Goal: Navigation & Orientation: Find specific page/section

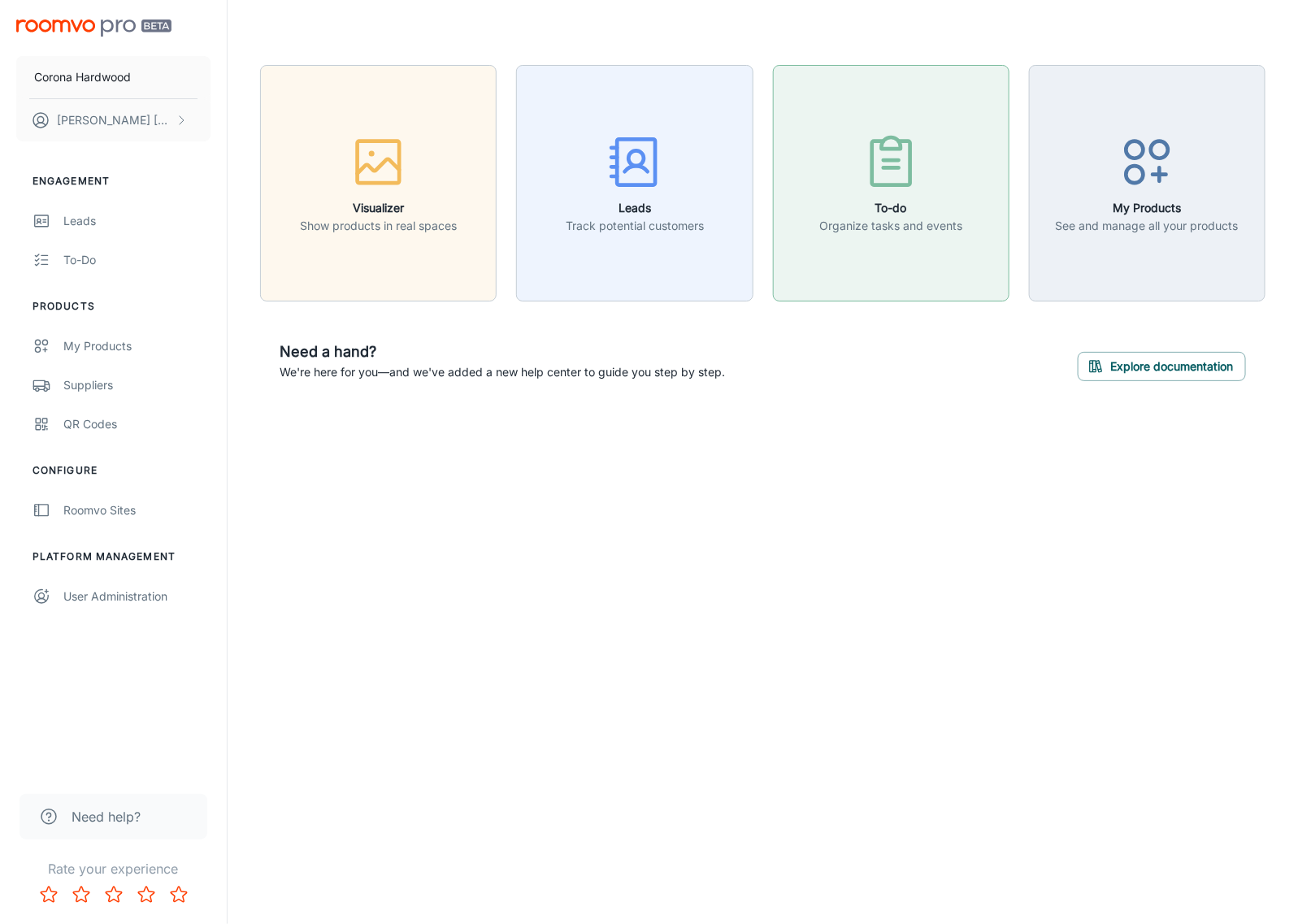
click at [892, 238] on button "To-do Organize tasks and events" at bounding box center [891, 183] width 236 height 236
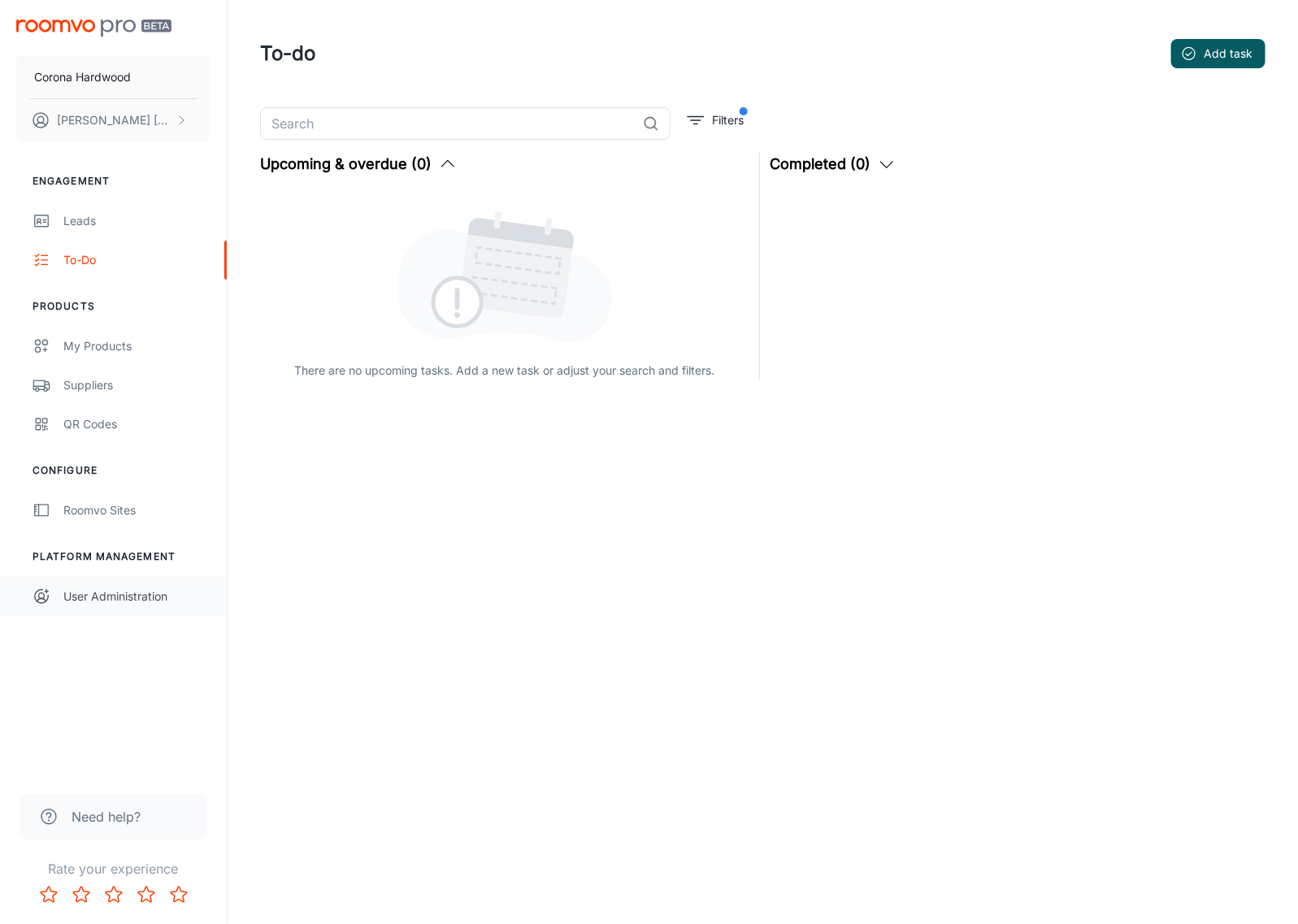
click at [106, 585] on link "User Administration" at bounding box center [113, 597] width 227 height 39
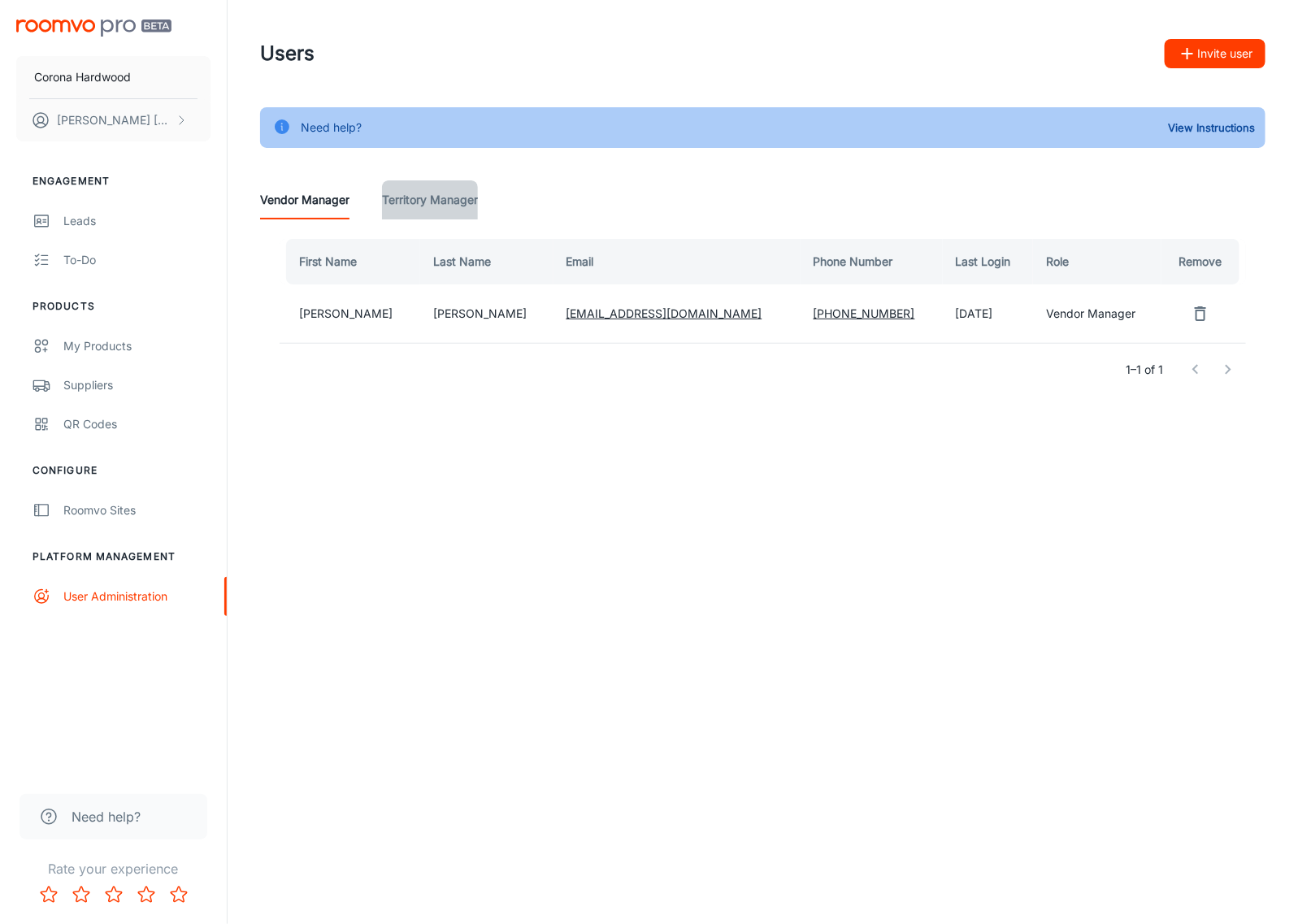
click at [440, 208] on Manager "Territory Manager" at bounding box center [430, 201] width 96 height 39
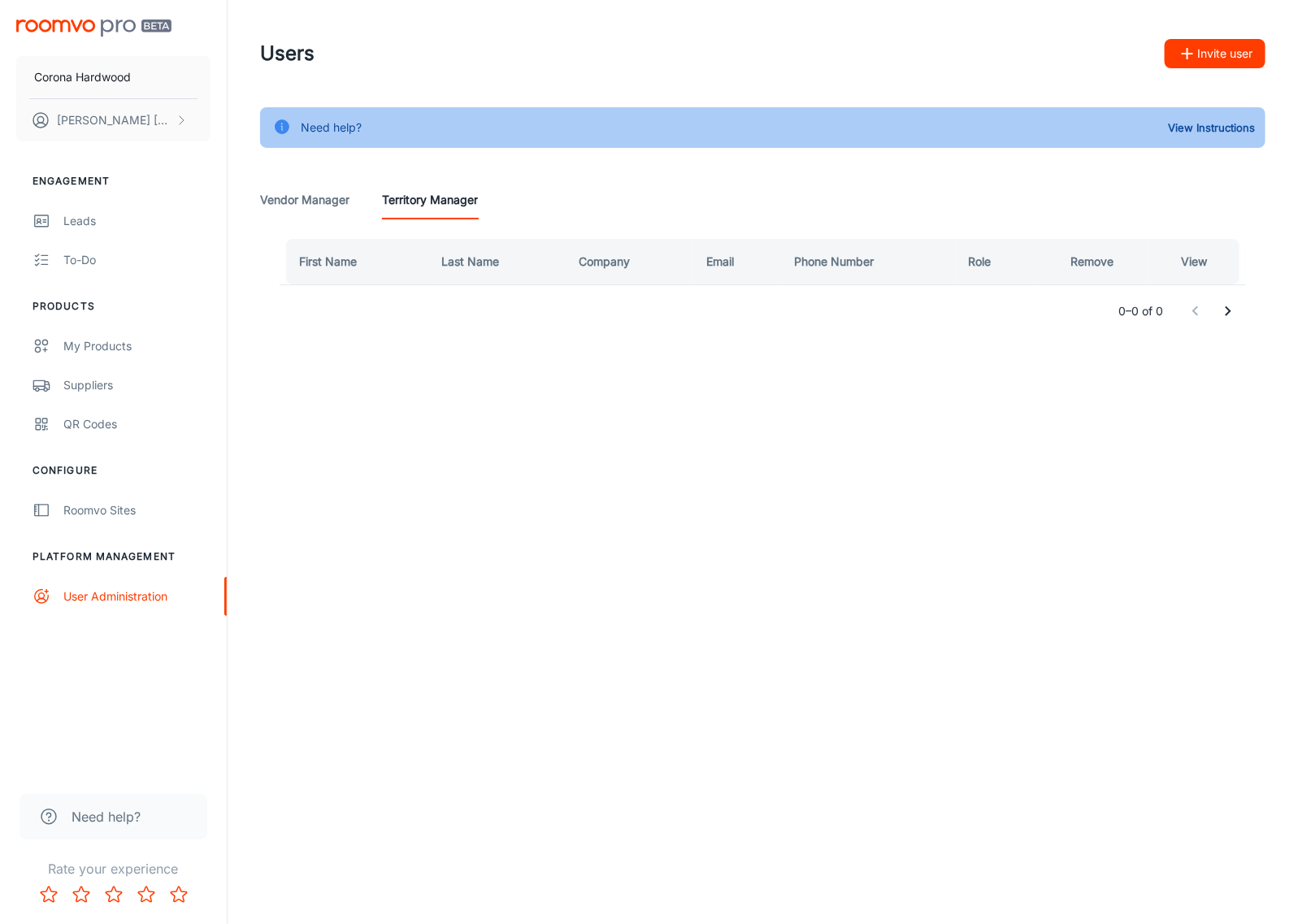
click at [293, 205] on Manager "Vendor Manager" at bounding box center [305, 201] width 89 height 39
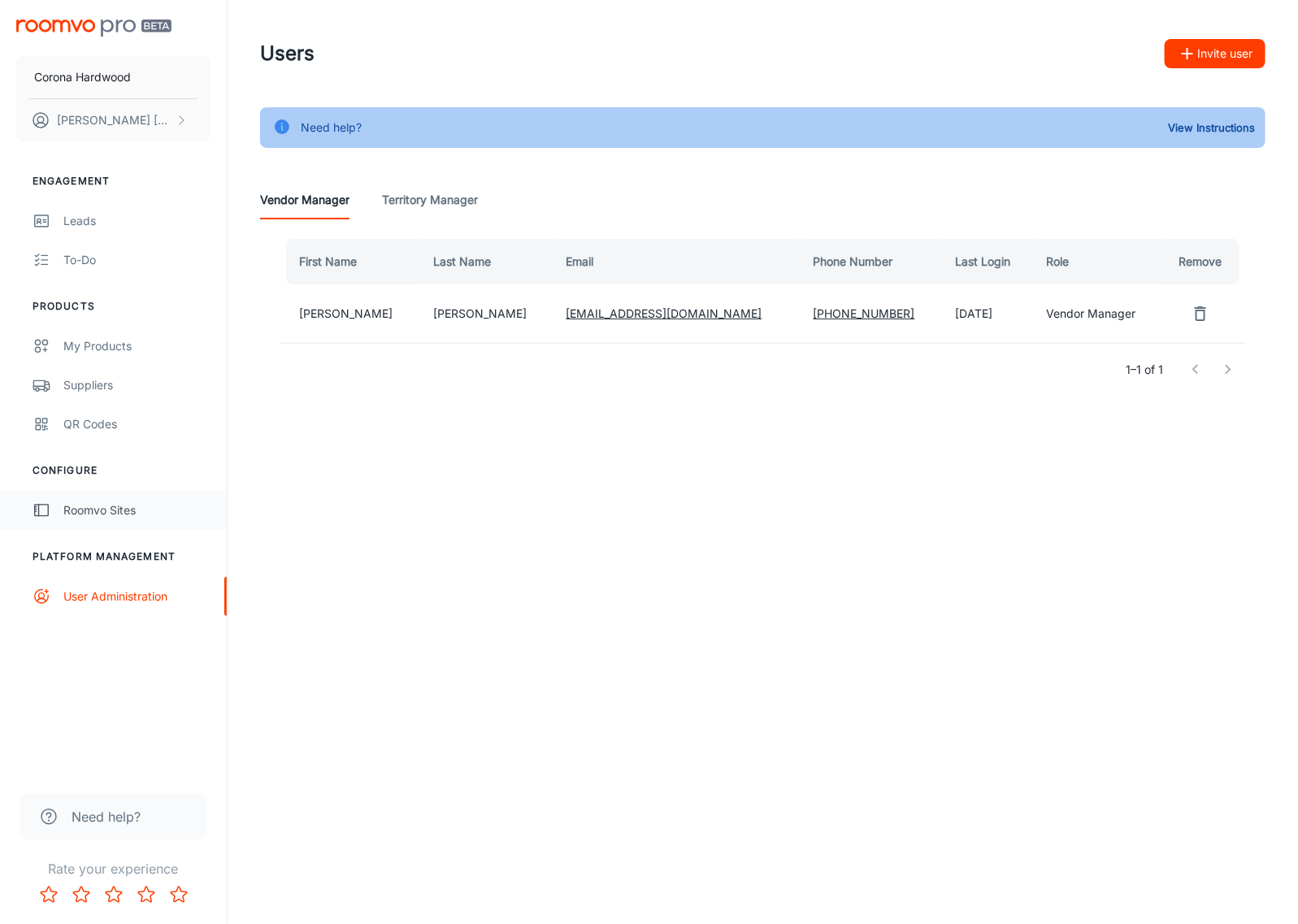
click at [114, 499] on link "Roomvo Sites" at bounding box center [113, 511] width 227 height 39
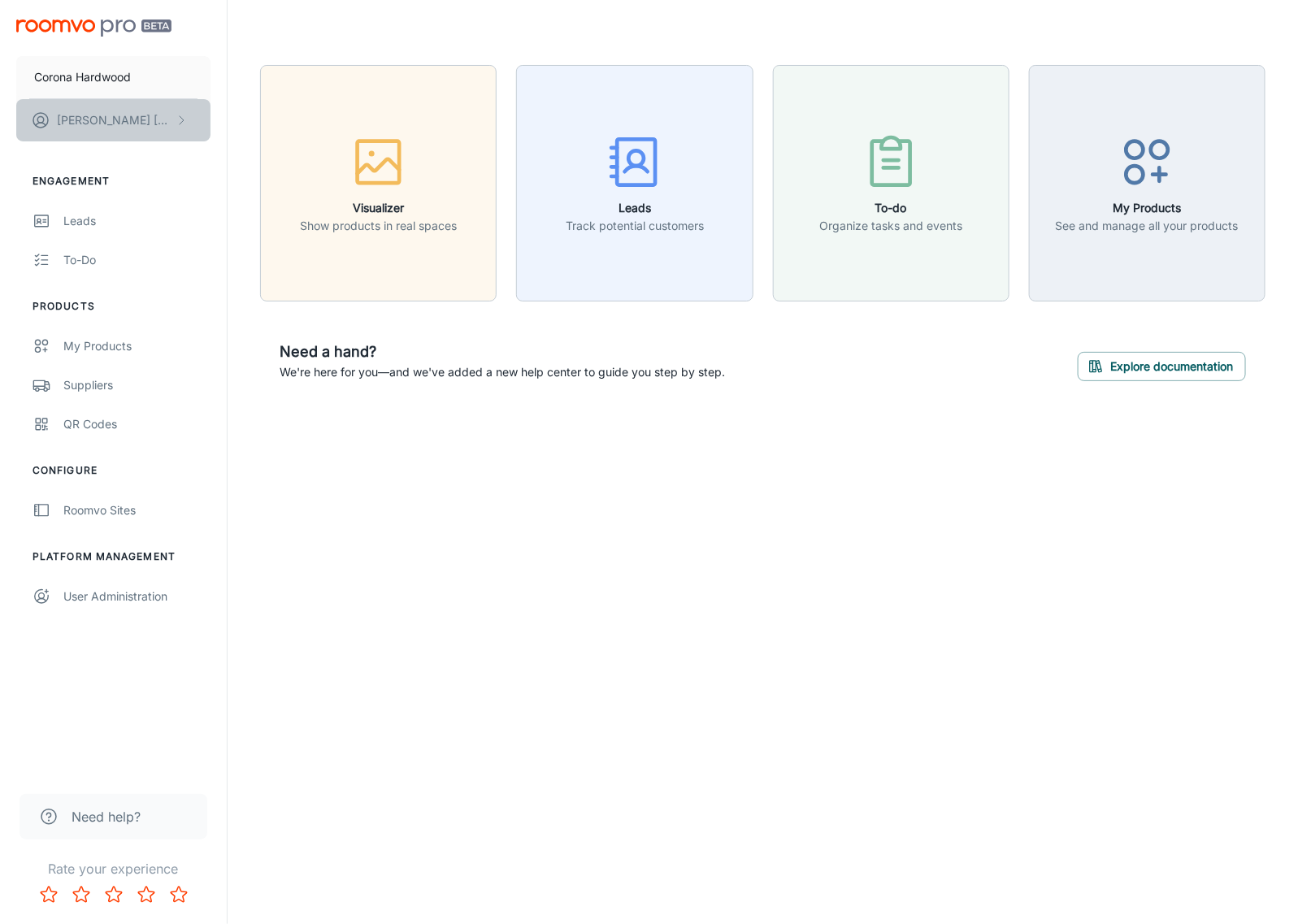
click at [108, 112] on p "[PERSON_NAME]" at bounding box center [114, 120] width 114 height 18
click at [249, 116] on li "User Profile" at bounding box center [254, 119] width 87 height 27
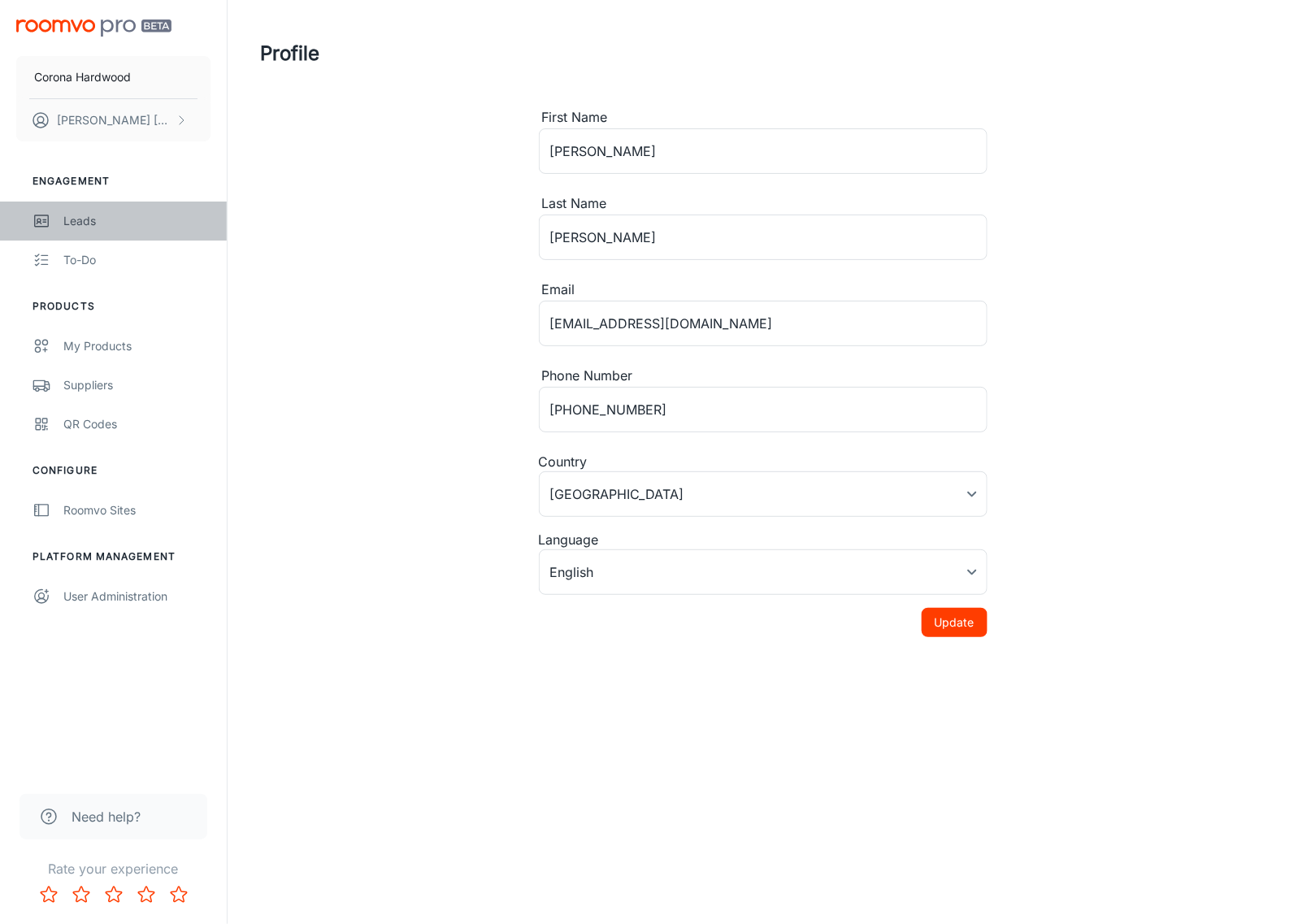
click at [112, 225] on div "Leads" at bounding box center [137, 220] width 147 height 18
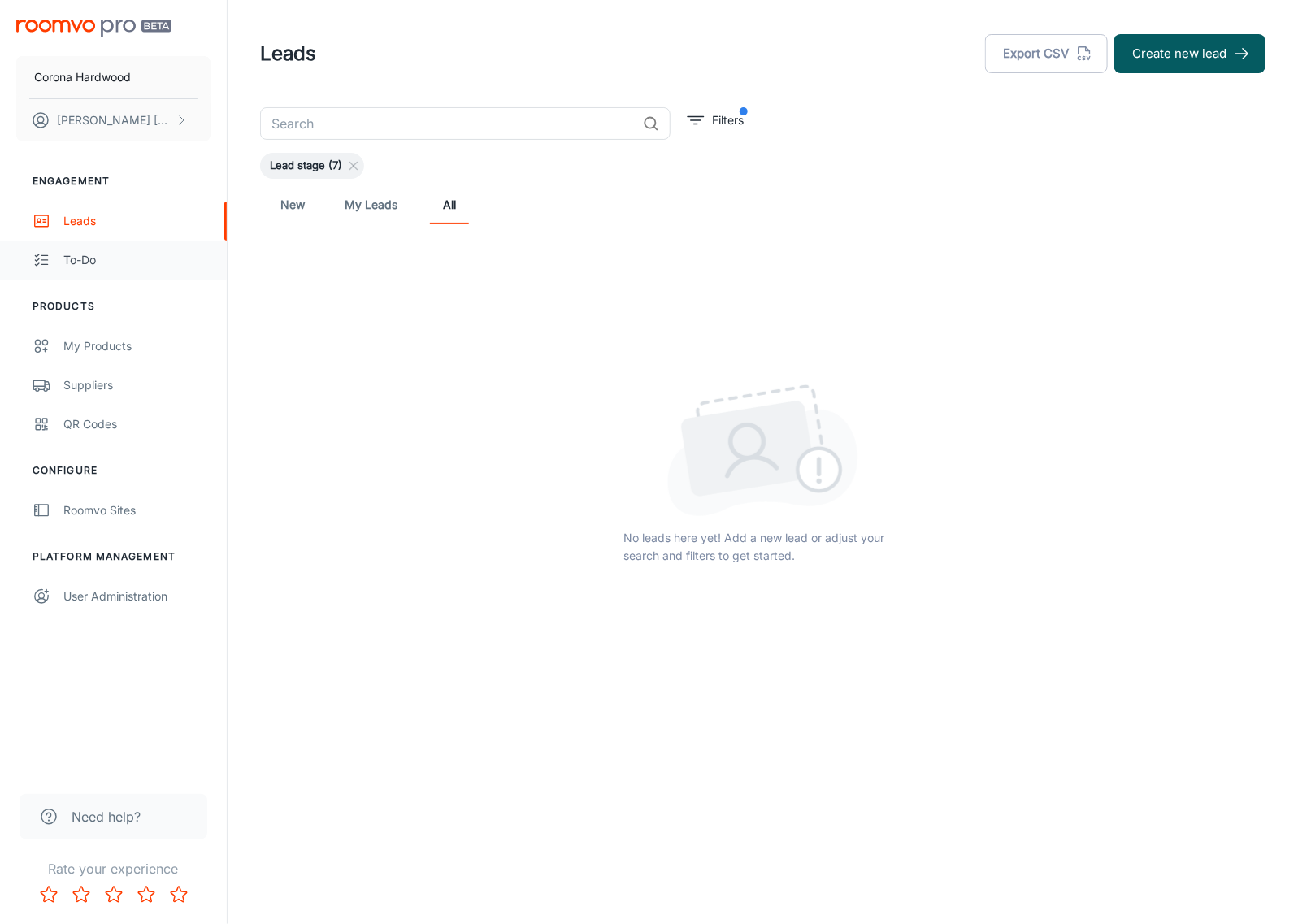
click at [88, 256] on div "To-do" at bounding box center [137, 260] width 147 height 18
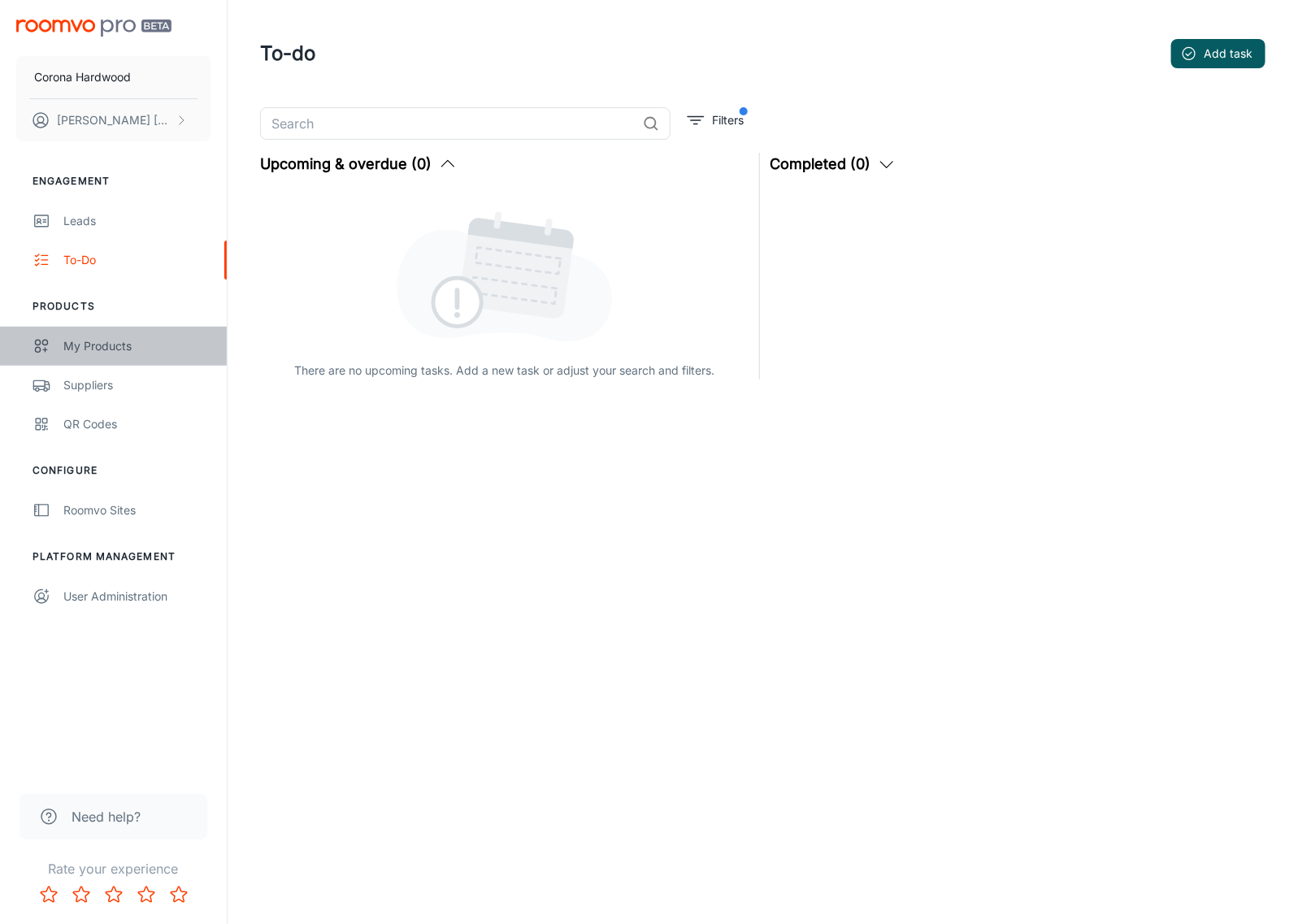
click at [132, 341] on div "My Products" at bounding box center [137, 346] width 147 height 18
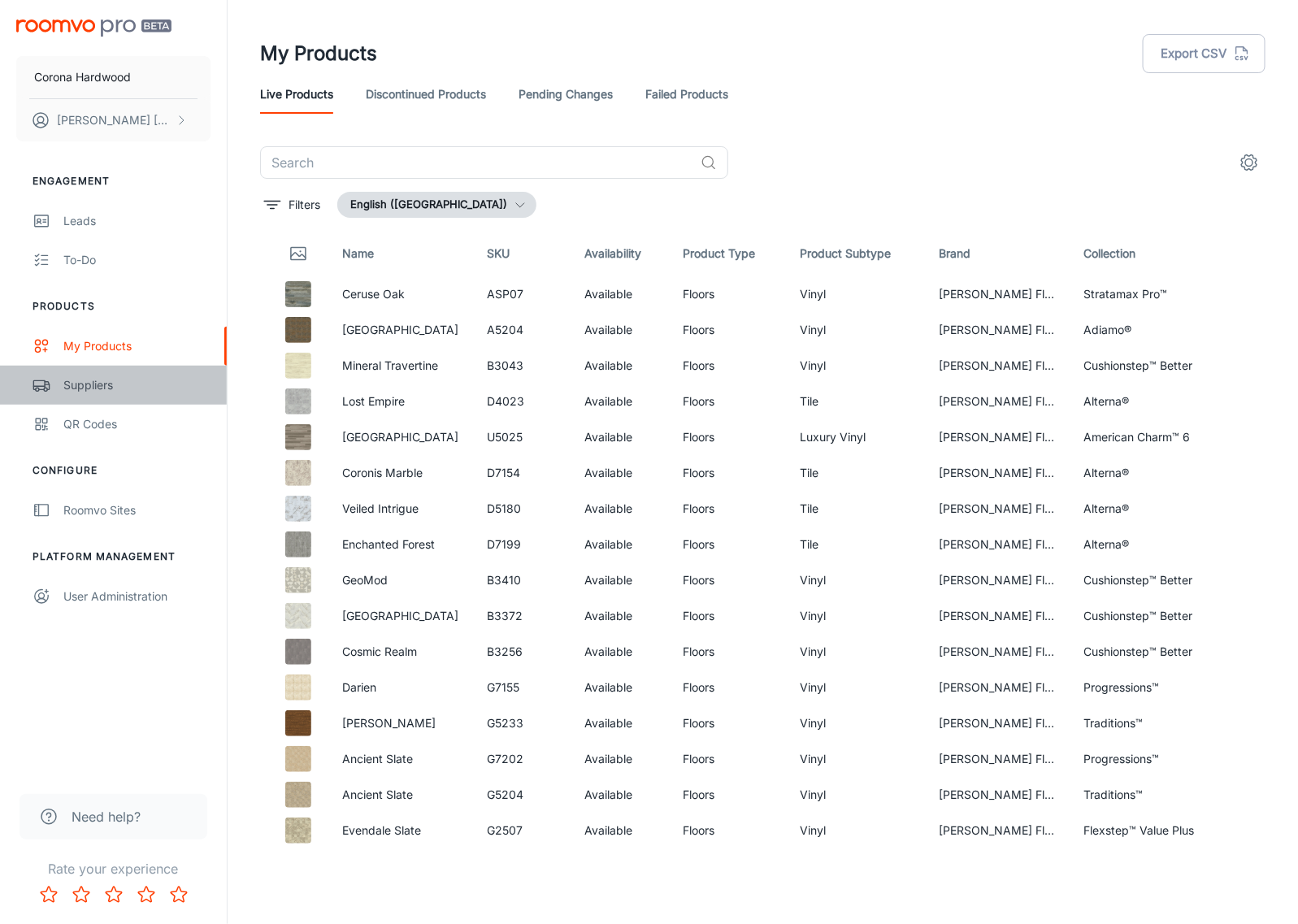
click at [119, 388] on div "Suppliers" at bounding box center [137, 385] width 147 height 18
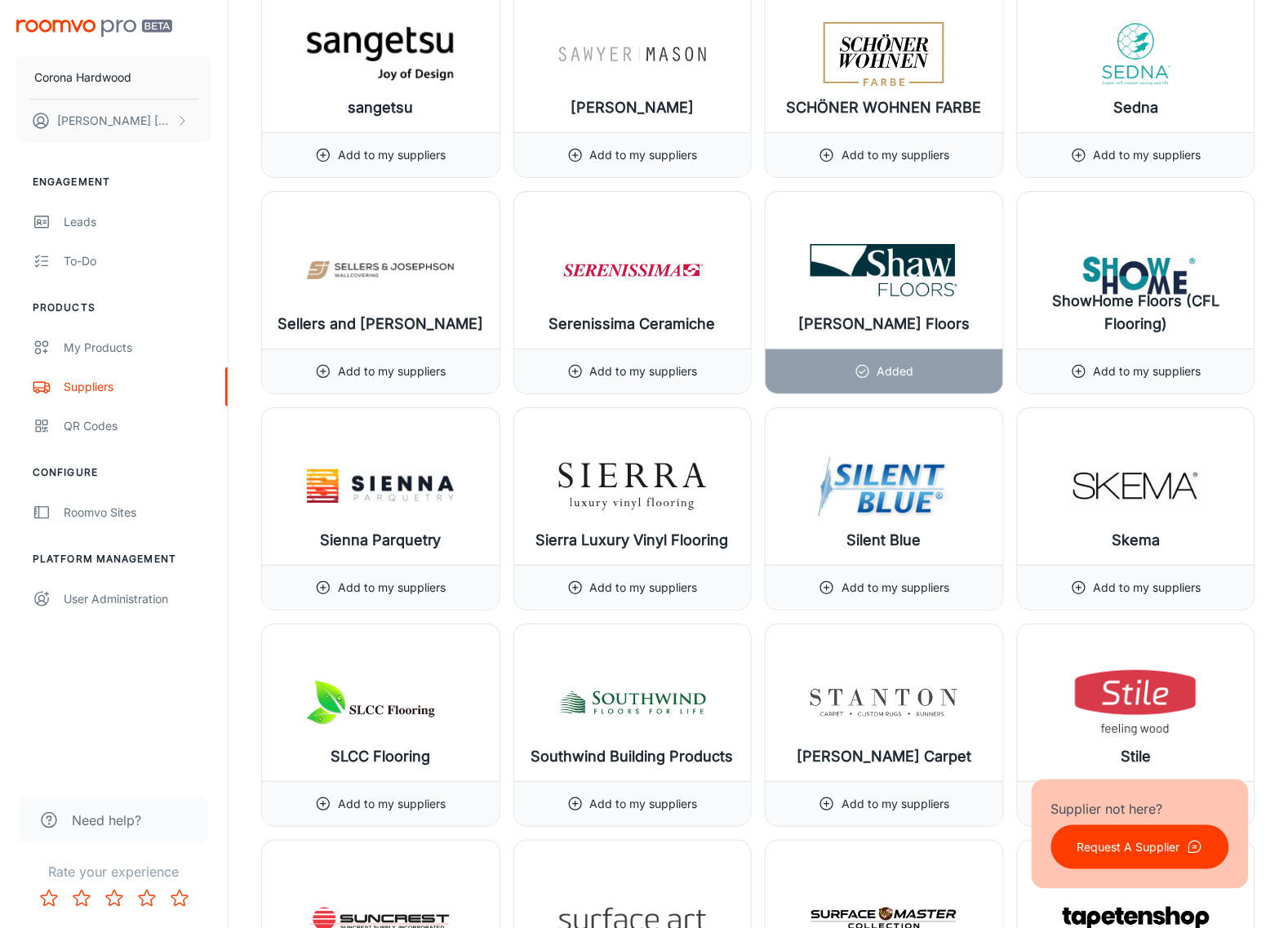
scroll to position [16936, 0]
